Goal: Task Accomplishment & Management: Use online tool/utility

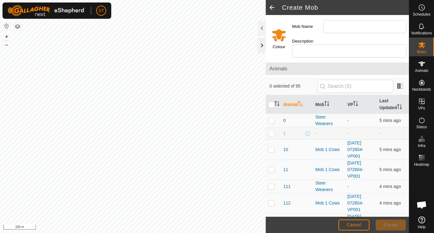
click at [260, 44] on div at bounding box center [262, 45] width 8 height 15
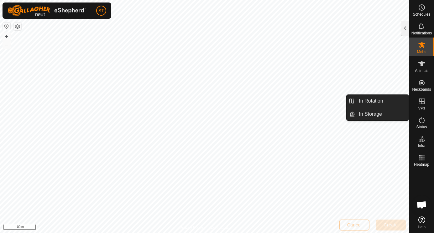
click at [422, 103] on icon at bounding box center [422, 102] width 8 height 8
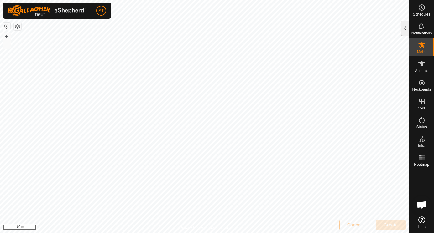
click at [405, 28] on div at bounding box center [405, 28] width 8 height 15
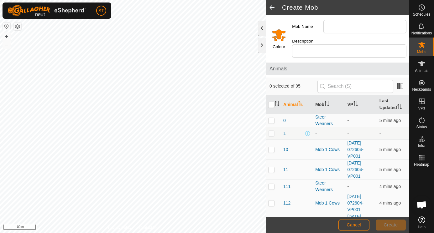
click at [261, 26] on div at bounding box center [262, 28] width 8 height 15
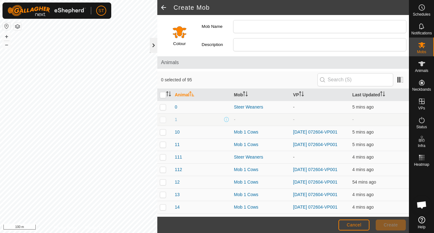
click at [153, 44] on div at bounding box center [154, 45] width 8 height 15
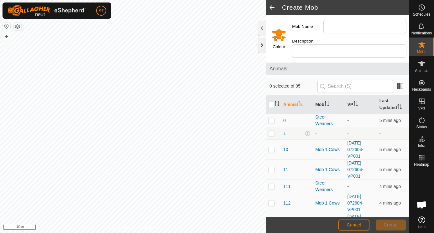
click at [261, 46] on div at bounding box center [262, 45] width 8 height 15
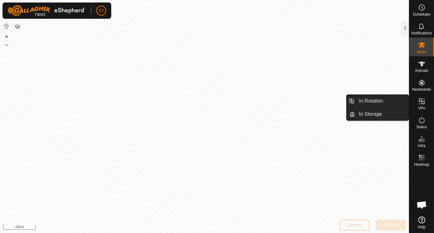
click at [422, 102] on icon at bounding box center [422, 102] width 8 height 8
click at [419, 103] on icon at bounding box center [422, 102] width 8 height 8
click at [385, 101] on link "In Rotation" at bounding box center [382, 101] width 54 height 13
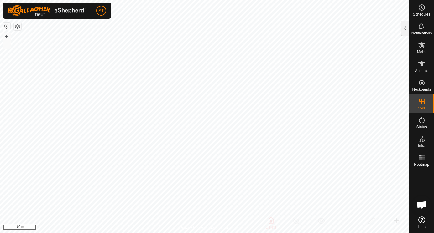
click at [372, 102] on span "In Rotation" at bounding box center [371, 101] width 24 height 8
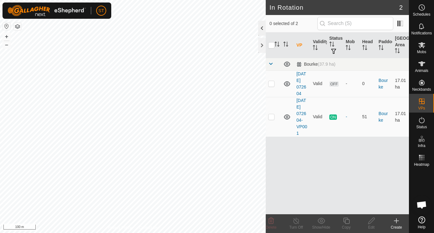
click at [261, 28] on div at bounding box center [262, 28] width 8 height 15
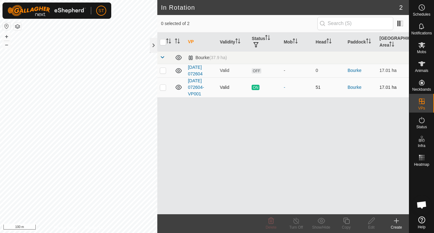
click at [164, 87] on p-checkbox at bounding box center [163, 87] width 6 height 5
checkbox input "true"
click at [348, 222] on icon at bounding box center [346, 221] width 8 height 8
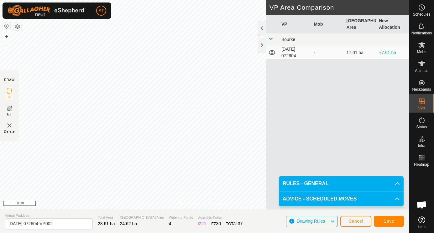
click at [389, 225] on button "Save" at bounding box center [389, 221] width 30 height 11
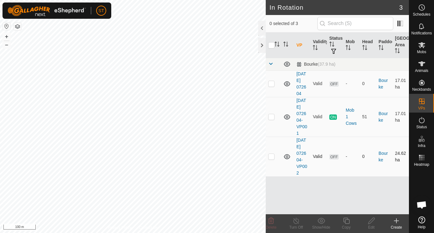
click at [273, 157] on p-checkbox at bounding box center [271, 156] width 6 height 5
click at [272, 157] on p-checkbox at bounding box center [271, 156] width 6 height 5
checkbox input "false"
click at [261, 45] on div at bounding box center [262, 45] width 8 height 15
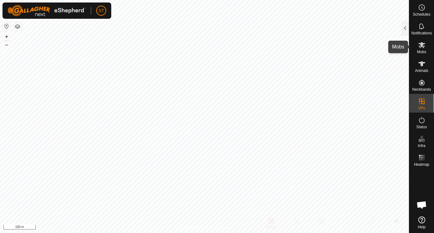
click at [420, 46] on icon at bounding box center [421, 45] width 7 height 6
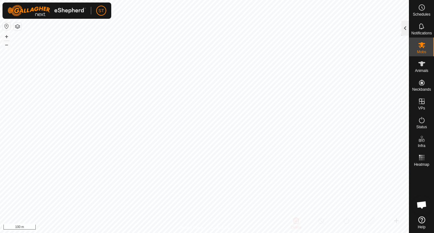
click at [405, 27] on div at bounding box center [405, 28] width 8 height 15
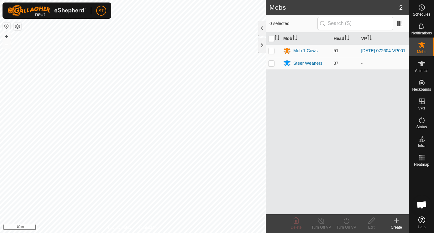
click at [274, 53] on p-checkbox at bounding box center [271, 50] width 6 height 5
checkbox input "true"
click at [346, 221] on icon at bounding box center [346, 221] width 8 height 8
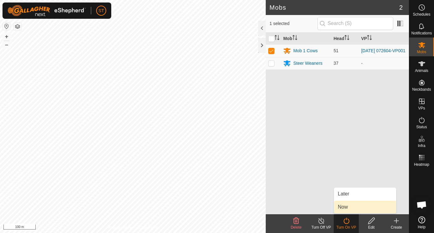
click at [344, 208] on link "Now" at bounding box center [365, 207] width 62 height 13
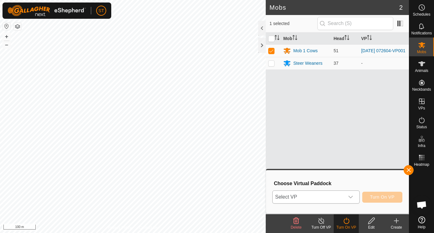
click at [350, 196] on icon "dropdown trigger" at bounding box center [350, 197] width 5 height 5
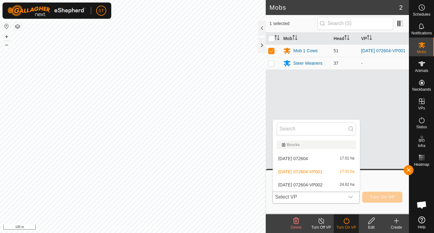
click at [282, 185] on li "[DATE] 072604-VP002 24.62 ha" at bounding box center [316, 185] width 87 height 13
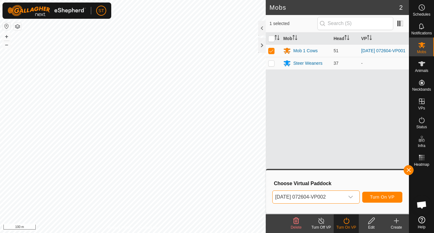
click at [381, 197] on span "Turn On VP" at bounding box center [382, 197] width 24 height 5
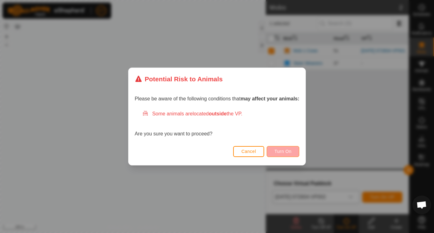
click at [281, 149] on span "Turn On" at bounding box center [282, 151] width 17 height 5
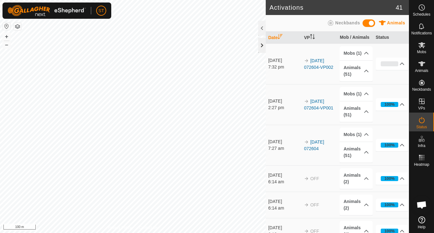
click at [262, 45] on div at bounding box center [262, 45] width 8 height 15
